Goal: Obtain resource: Obtain resource

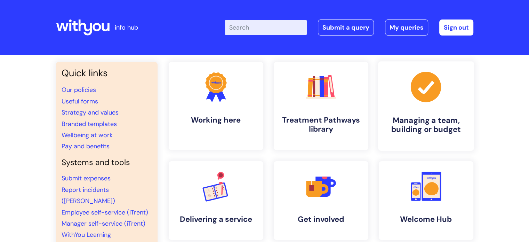
click at [417, 125] on h4 "Managing a team, building or budget" at bounding box center [426, 125] width 85 height 19
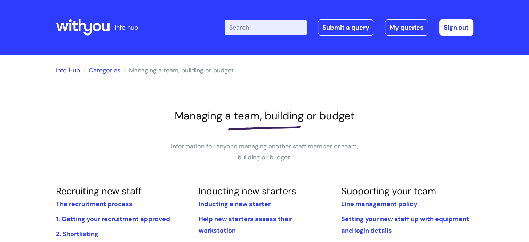
click at [75, 30] on icon at bounding box center [75, 26] width 6 height 10
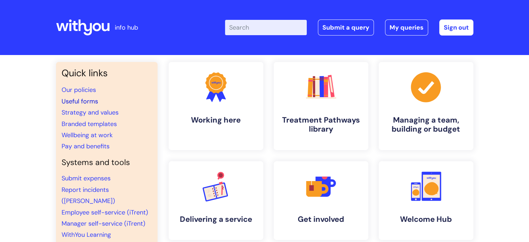
click at [82, 101] on link "Useful forms" at bounding box center [80, 101] width 37 height 8
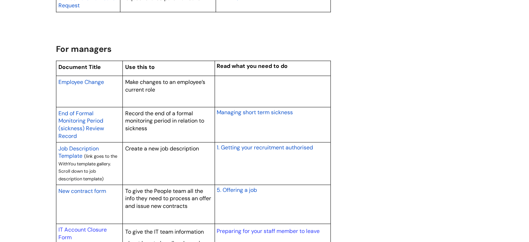
scroll to position [532, 0]
click at [94, 82] on span "Employee Change" at bounding box center [81, 81] width 46 height 7
